Goal: Find specific page/section

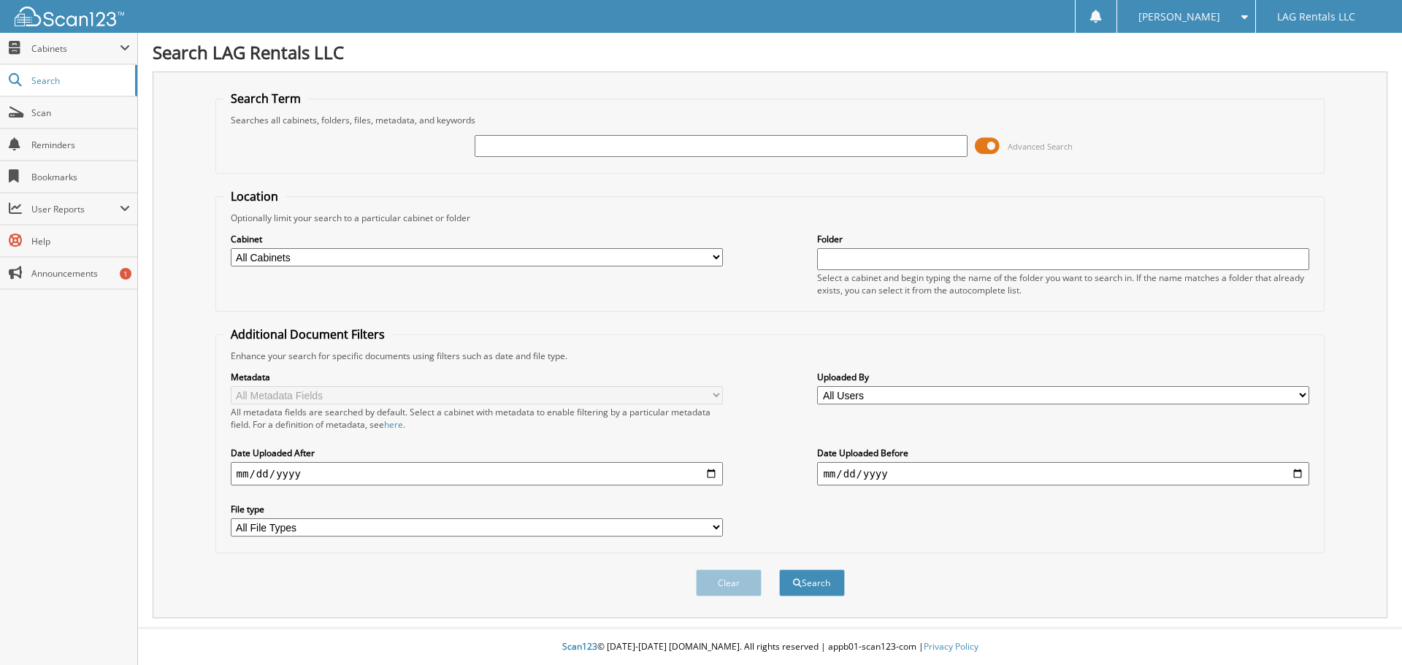
click at [538, 148] on input "text" at bounding box center [721, 146] width 492 height 22
type input "720936"
click at [779, 570] on button "Search" at bounding box center [812, 583] width 66 height 27
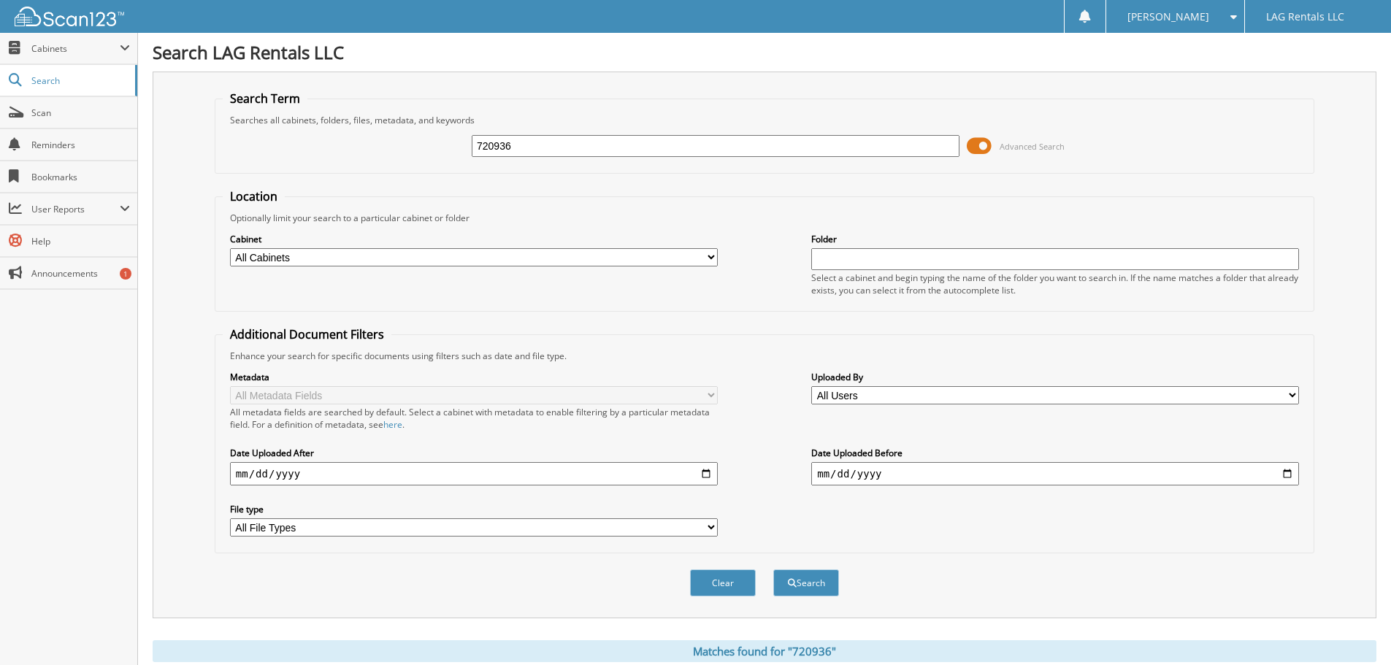
click at [538, 149] on input "720936" at bounding box center [716, 146] width 488 height 22
click at [538, 147] on input "720936" at bounding box center [716, 146] width 488 height 22
type input "3026633"
click at [773, 570] on button "Search" at bounding box center [806, 583] width 66 height 27
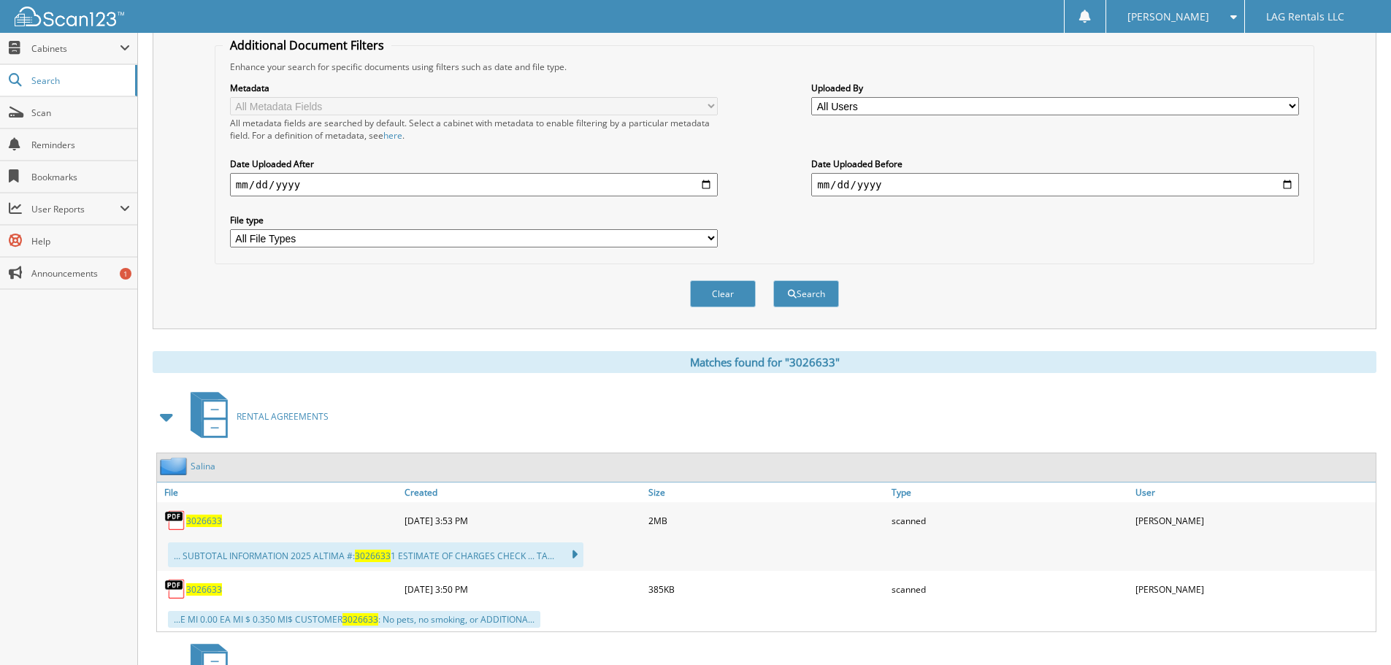
scroll to position [292, 0]
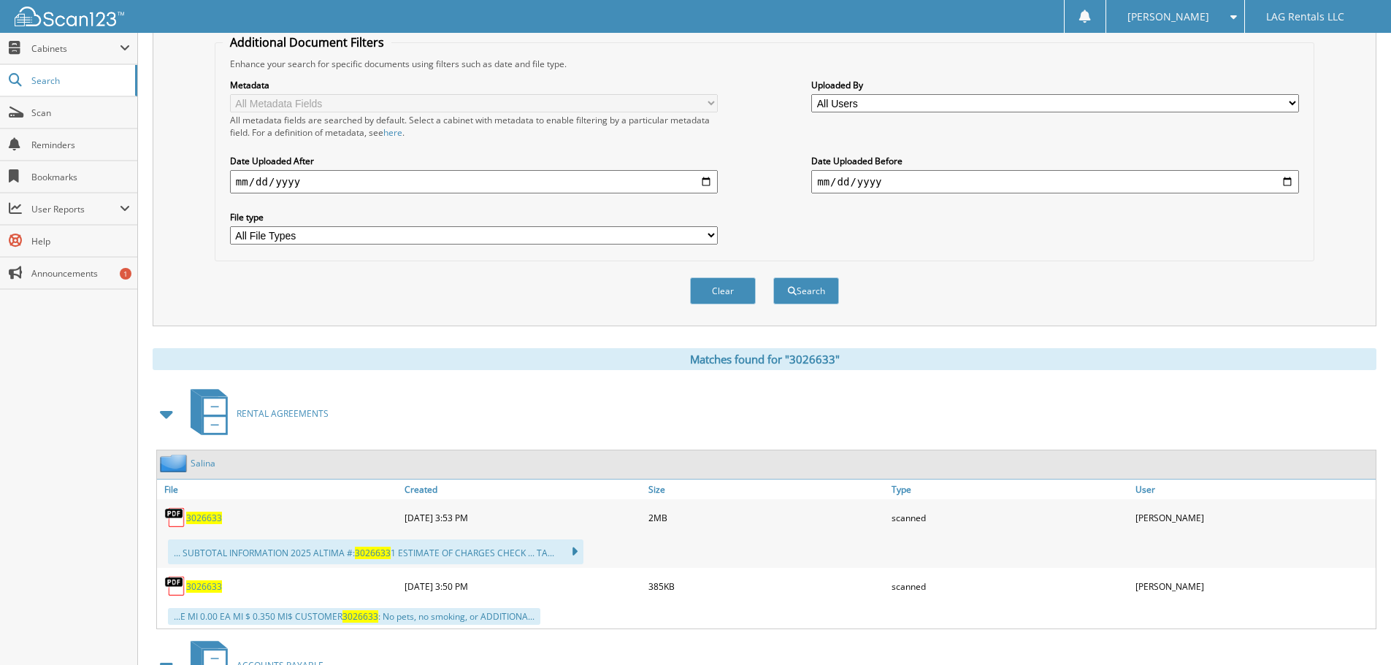
click at [202, 521] on span "3026633" at bounding box center [204, 518] width 36 height 12
